Goal: Find specific page/section: Find specific page/section

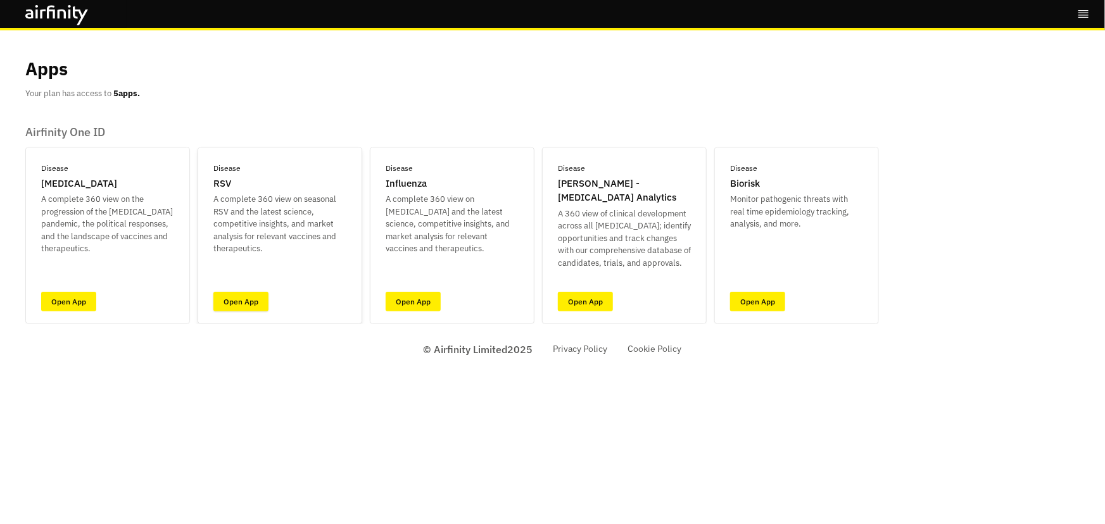
click at [258, 300] on link "Open App" at bounding box center [240, 302] width 55 height 20
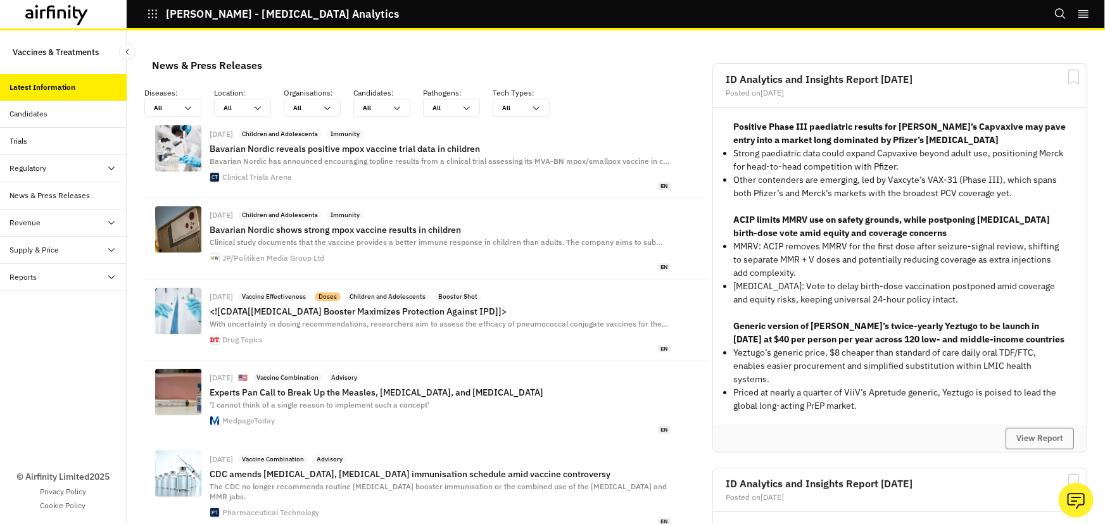
scroll to position [906, 371]
click at [51, 110] on div "Candidates" at bounding box center [68, 113] width 116 height 11
